Goal: Task Accomplishment & Management: Use online tool/utility

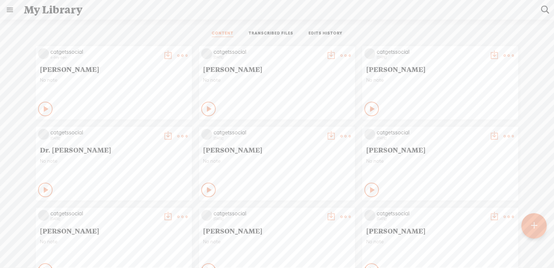
click at [532, 224] on t at bounding box center [534, 226] width 6 height 16
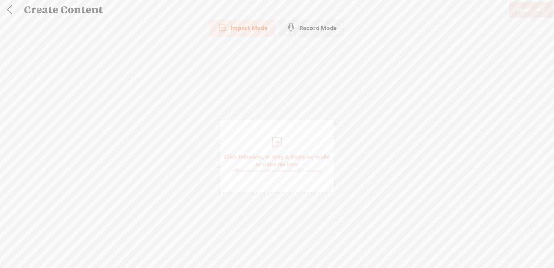
click at [263, 155] on span "browse" at bounding box center [253, 156] width 19 height 7
click at [261, 158] on span "browse" at bounding box center [253, 156] width 19 height 7
click at [533, 7] on link "Next" at bounding box center [531, 10] width 44 height 16
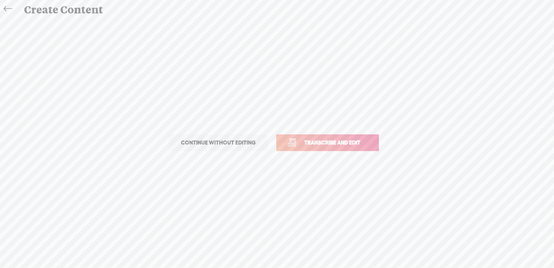
click at [341, 143] on span "Transcribe and edit" at bounding box center [332, 142] width 71 height 8
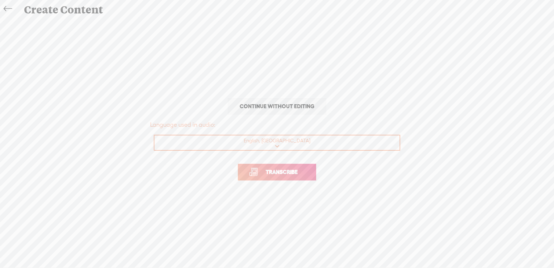
click at [282, 172] on span "Transcribe" at bounding box center [281, 172] width 47 height 8
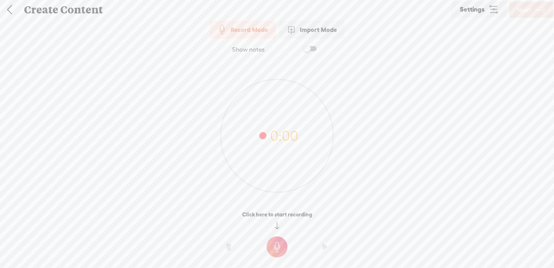
click at [307, 30] on div "Import Mode" at bounding box center [311, 30] width 65 height 18
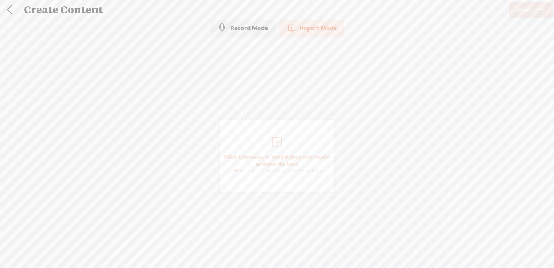
click at [258, 156] on span "browse" at bounding box center [253, 156] width 19 height 7
click at [518, 11] on span "Next" at bounding box center [525, 10] width 14 height 19
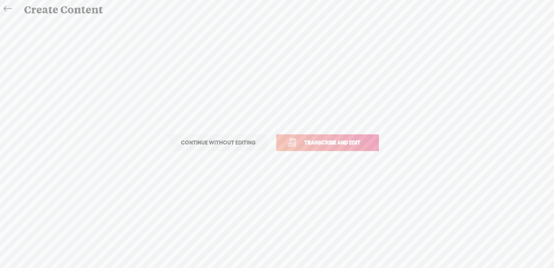
click at [316, 140] on span "Transcribe and edit" at bounding box center [332, 142] width 71 height 8
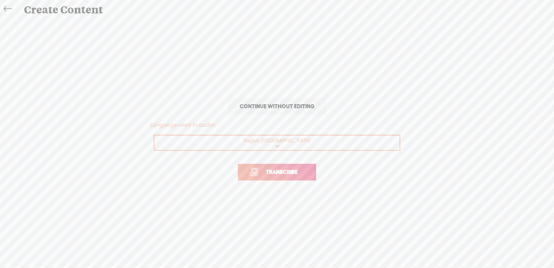
click at [276, 171] on span "Transcribe" at bounding box center [281, 172] width 47 height 8
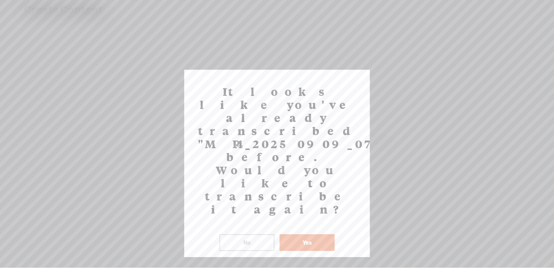
click at [257, 234] on button "No" at bounding box center [246, 242] width 55 height 17
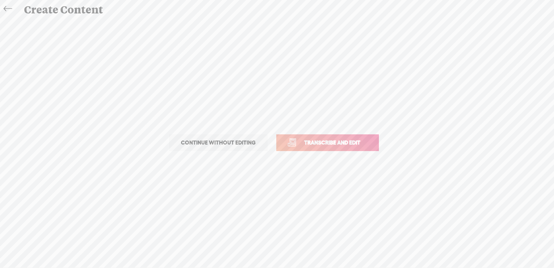
click at [5, 5] on icon at bounding box center [8, 9] width 8 height 16
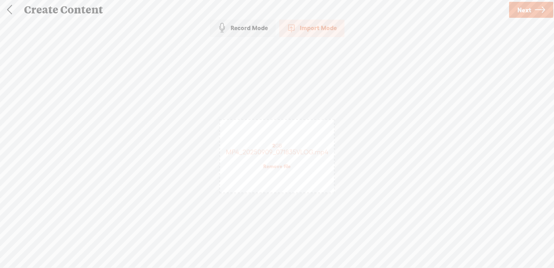
click at [11, 9] on link at bounding box center [9, 9] width 18 height 19
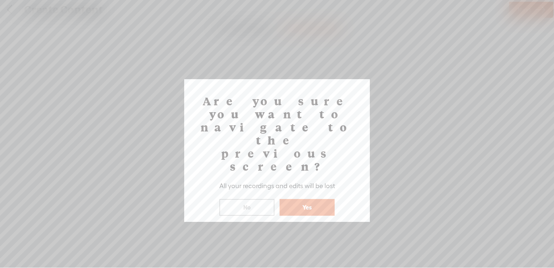
click at [294, 199] on button "Yes" at bounding box center [307, 207] width 55 height 17
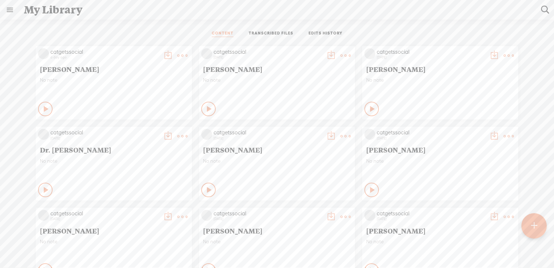
click at [263, 35] on link "TRANSCRIBED FILES" at bounding box center [271, 33] width 45 height 7
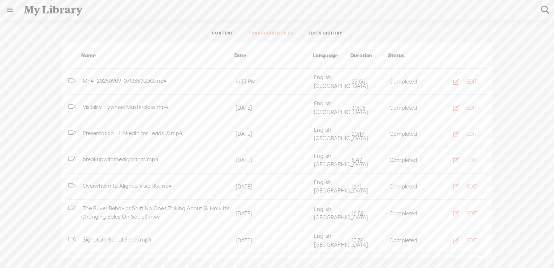
click at [467, 78] on div "EDIT" at bounding box center [472, 81] width 11 height 7
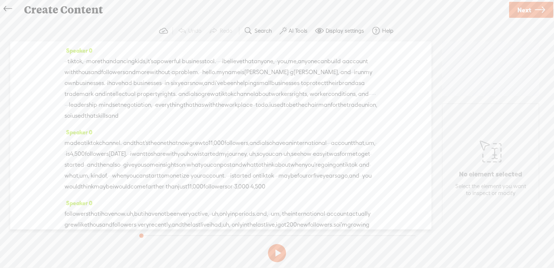
click at [293, 31] on label "AI Tools" at bounding box center [298, 30] width 19 height 7
click at [292, 174] on span at bounding box center [289, 173] width 13 height 5
click at [293, 193] on span at bounding box center [289, 192] width 13 height 5
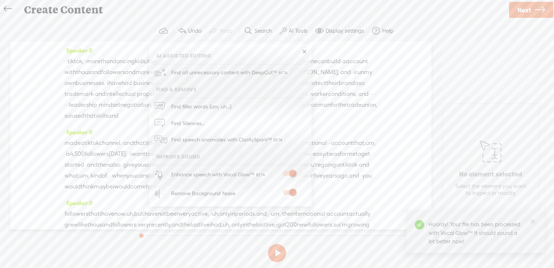
click at [525, 12] on span "Next" at bounding box center [525, 10] width 14 height 19
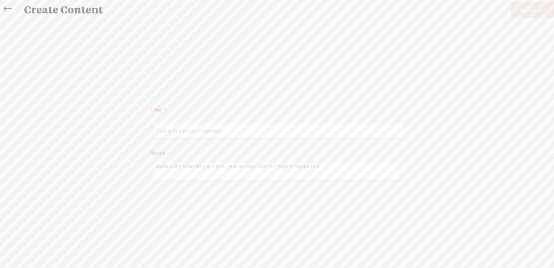
click at [240, 127] on input "text" at bounding box center [278, 131] width 249 height 14
type input "Tracy Hoffman"
click at [525, 10] on span "Finish" at bounding box center [528, 10] width 17 height 19
